Goal: Check status: Check status

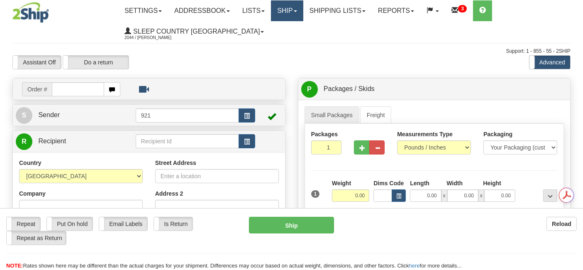
click at [285, 8] on link "Ship" at bounding box center [287, 10] width 32 height 21
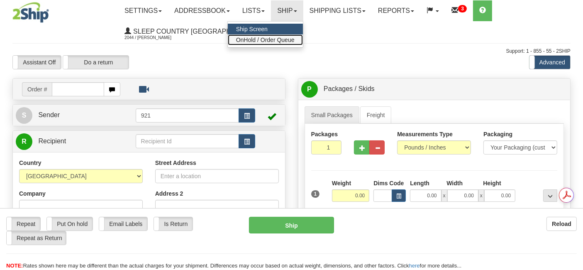
click at [276, 39] on span "OnHold / Order Queue" at bounding box center [265, 40] width 58 height 7
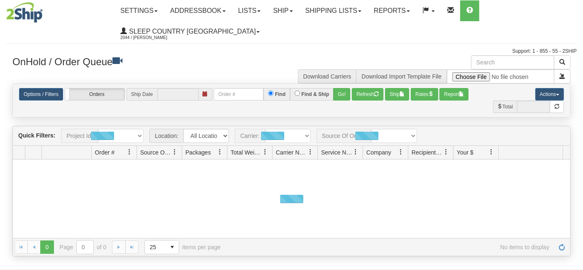
type input "[DATE]"
select select "2"
click at [46, 92] on link "Options / Filters" at bounding box center [41, 94] width 44 height 12
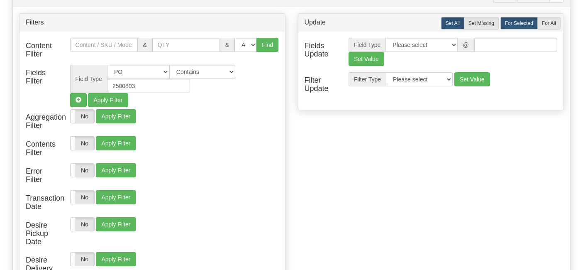
scroll to position [92, 0]
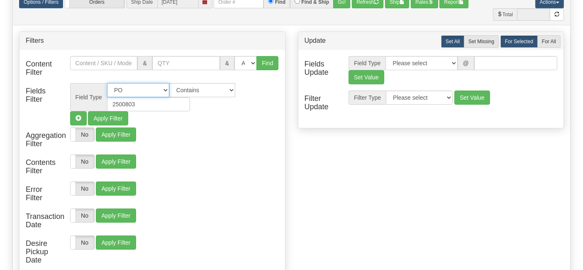
click at [162, 89] on select "All Contact Person Company Country Country & State/Province City Zip / Postal S…" at bounding box center [138, 90] width 62 height 14
click at [107, 83] on select "All Contact Person Company Country Country & State/Province City Zip / Postal S…" at bounding box center [138, 90] width 62 height 14
drag, startPoint x: 157, startPoint y: 105, endPoint x: 66, endPoint y: 96, distance: 91.6
click at [66, 96] on div "Field Type All Contact Person Company Country Country & State/Province City Zip…" at bounding box center [174, 104] width 221 height 42
paste input "17197"
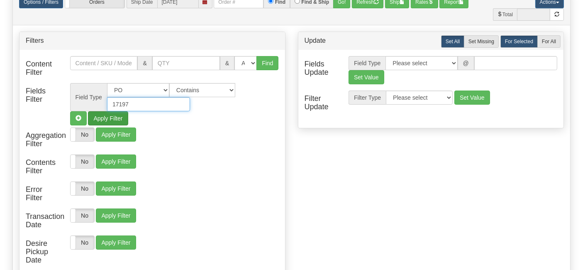
type input "17197"
click at [113, 114] on button "Apply Filter" at bounding box center [108, 118] width 40 height 14
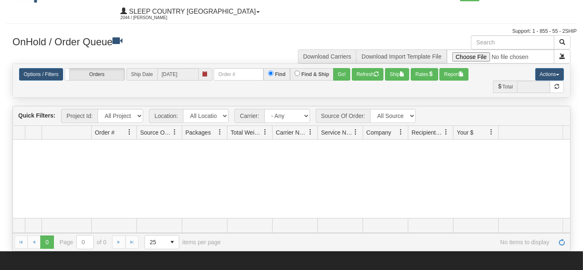
scroll to position [0, 0]
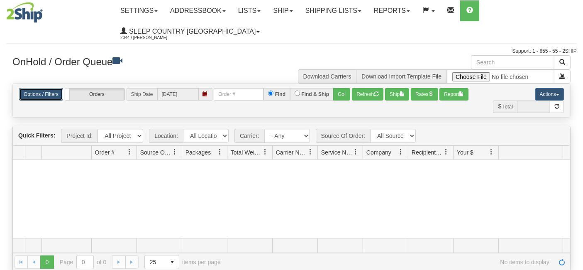
click at [42, 90] on link "Options / Filters" at bounding box center [41, 94] width 44 height 12
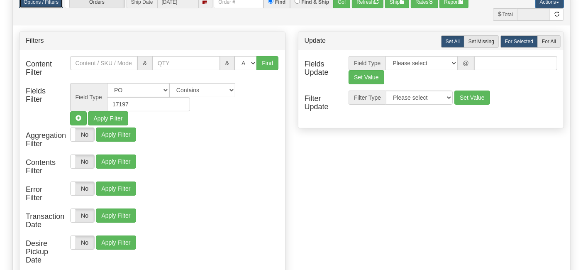
scroll to position [46, 0]
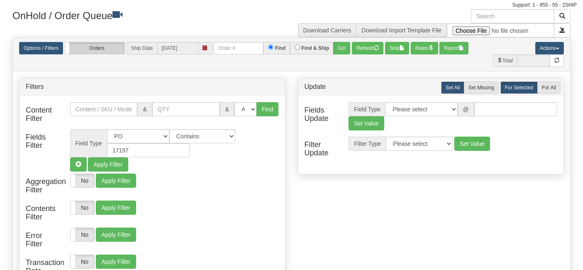
click at [98, 50] on label "Orders" at bounding box center [94, 48] width 59 height 12
click at [89, 46] on label "Group Shipments" at bounding box center [94, 48] width 59 height 12
